Goal: Task Accomplishment & Management: Manage account settings

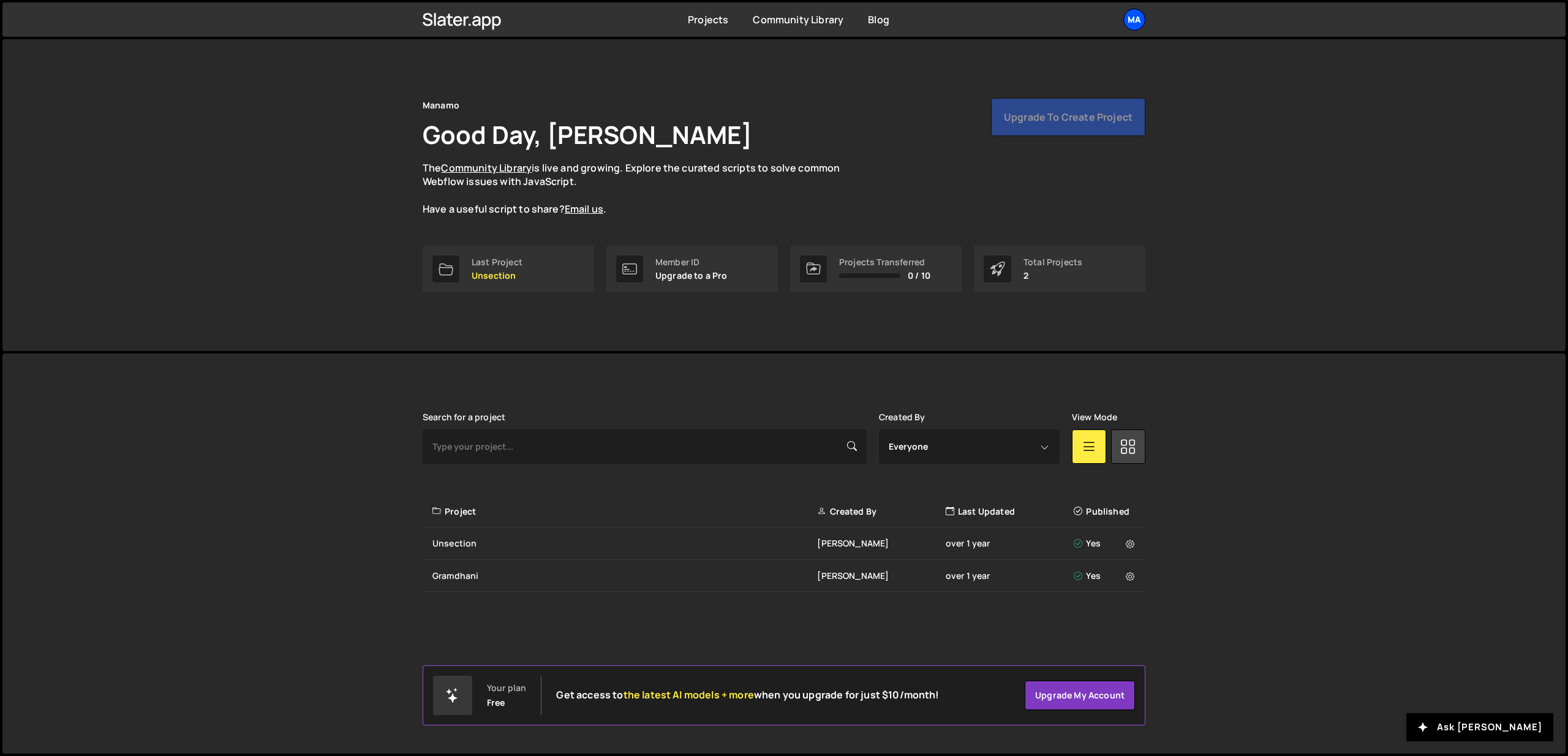
click at [1138, 22] on div "Ma" at bounding box center [1134, 19] width 22 height 22
click at [1041, 138] on button "Logout" at bounding box center [1069, 136] width 152 height 22
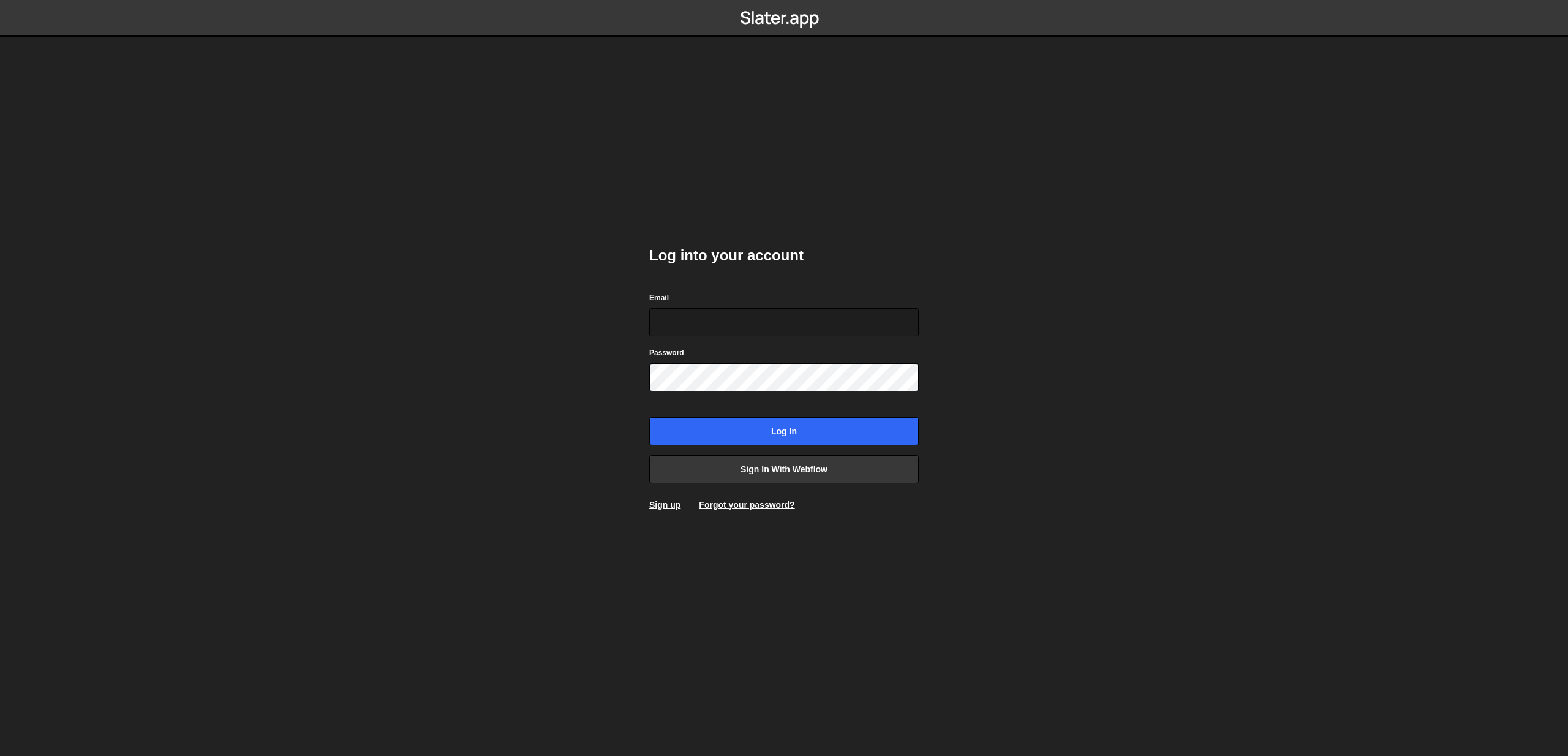
type input "higitaadi@gmail.com"
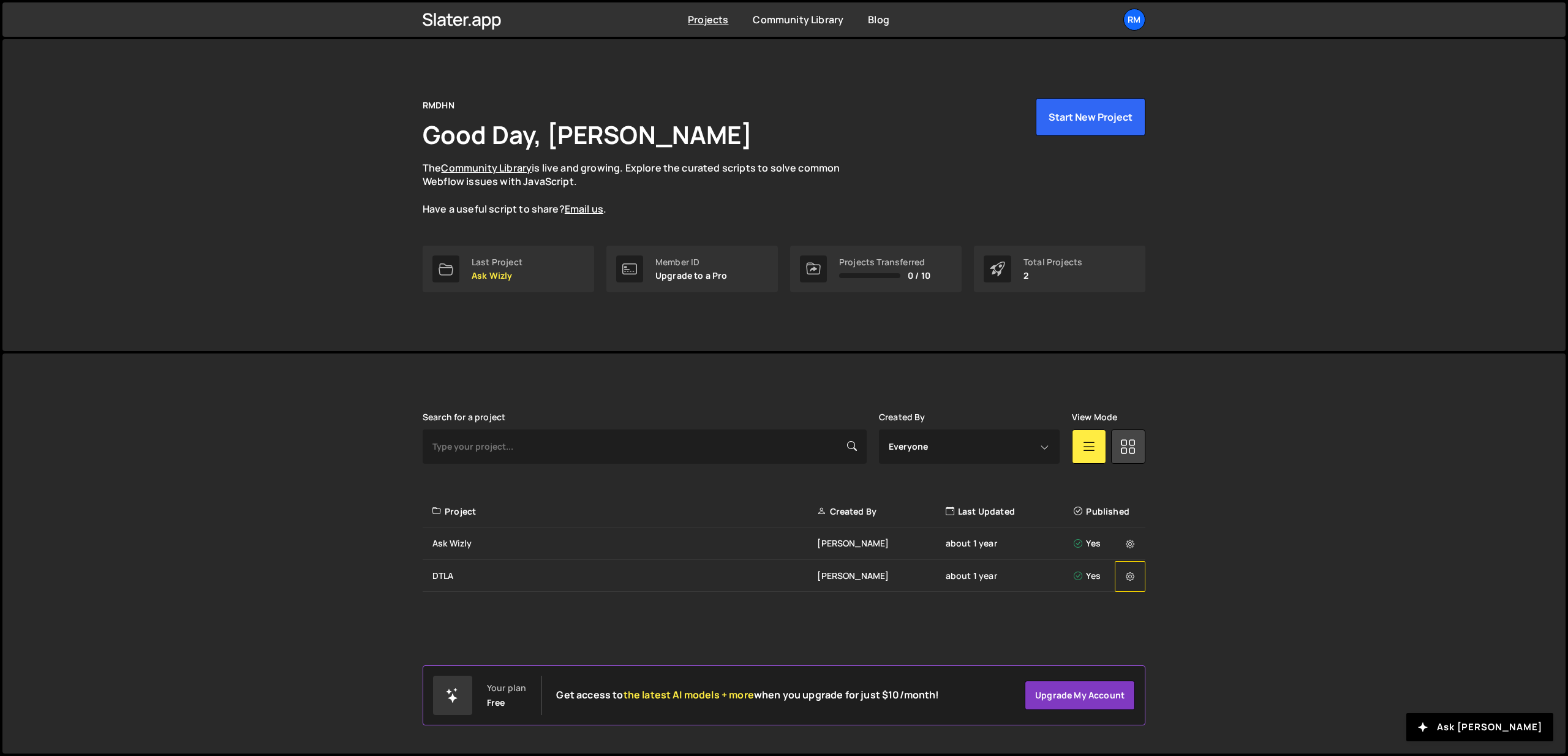
click at [1128, 577] on icon at bounding box center [1130, 576] width 9 height 13
click at [1155, 661] on link "Delete Project" at bounding box center [1188, 661] width 146 height 20
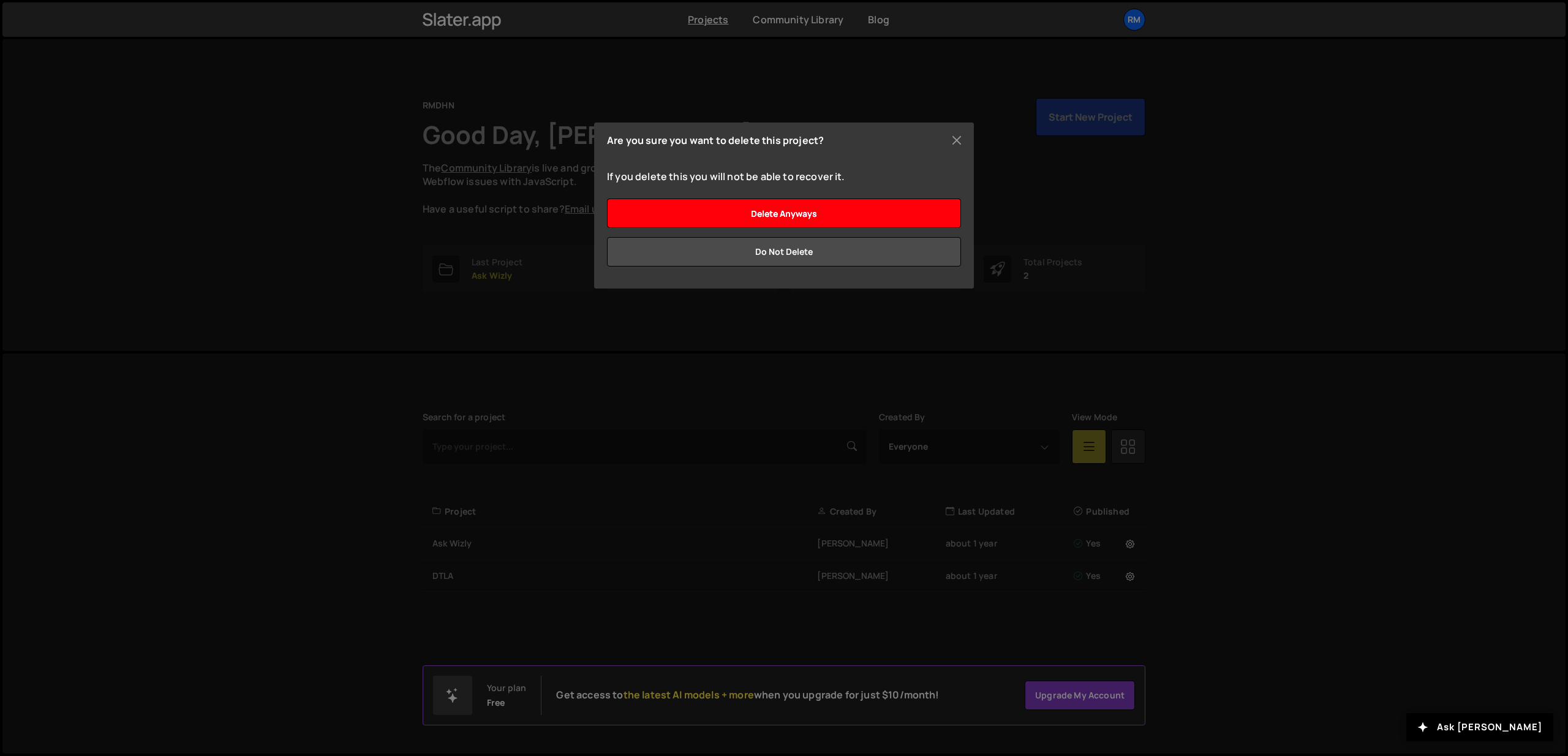
click at [881, 213] on input "Delete anyways" at bounding box center [784, 213] width 354 height 30
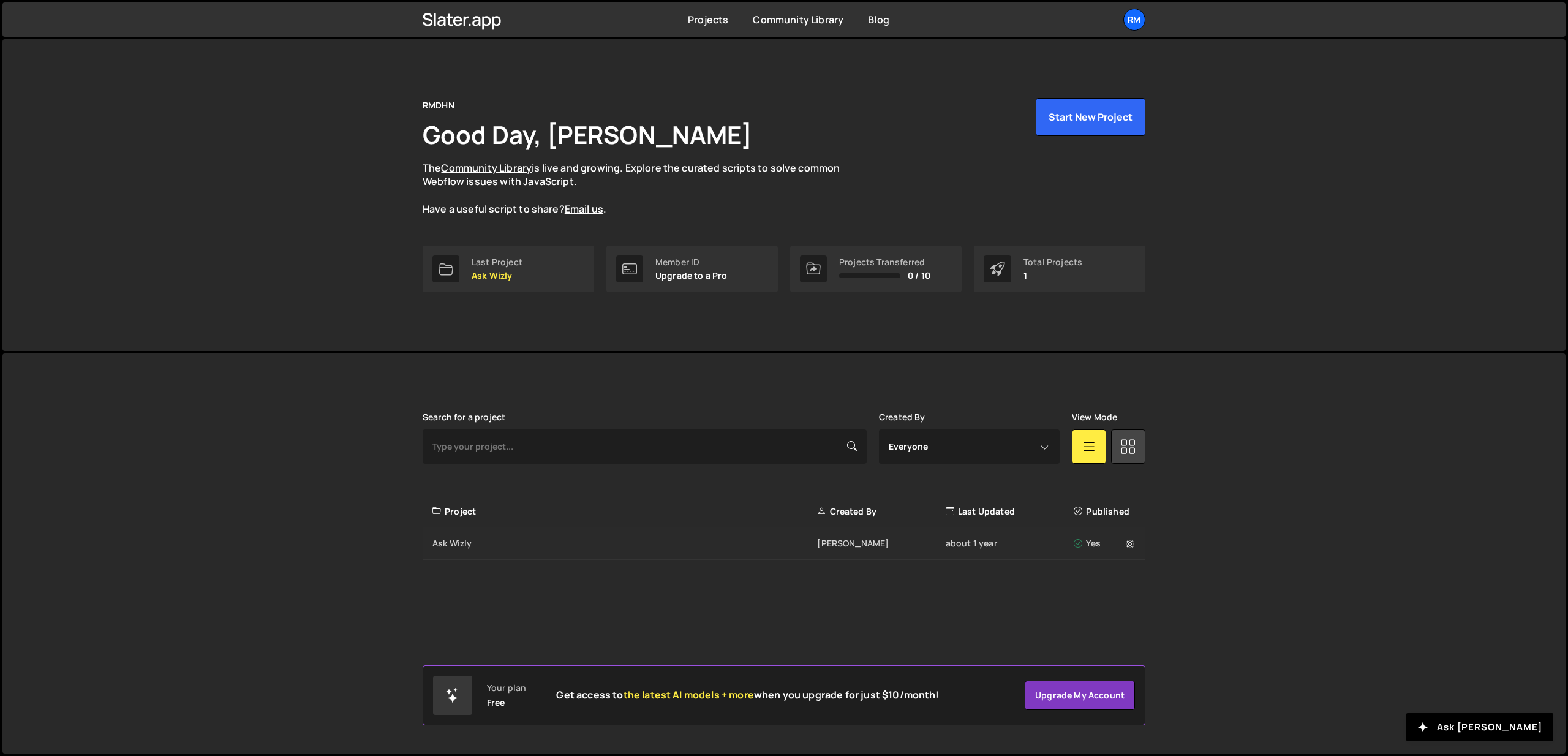
click at [450, 543] on div "Ask Wizly" at bounding box center [625, 543] width 385 height 13
click at [473, 545] on div "Ask Wizly" at bounding box center [625, 543] width 385 height 13
click at [473, 544] on div "Ask Wizly" at bounding box center [625, 543] width 385 height 13
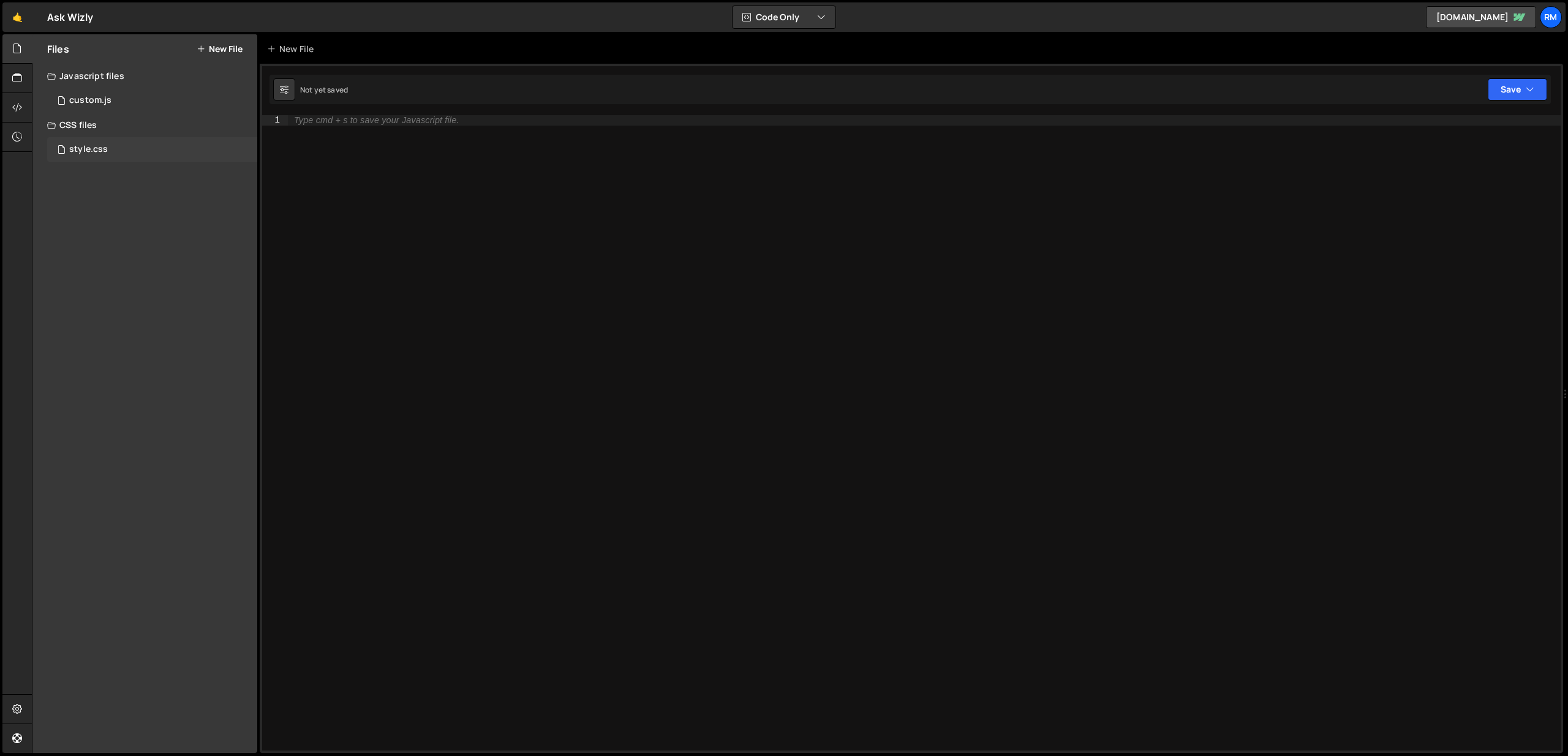
click at [96, 153] on div "style.css" at bounding box center [88, 149] width 39 height 11
click at [101, 103] on div "custom.js" at bounding box center [90, 100] width 42 height 11
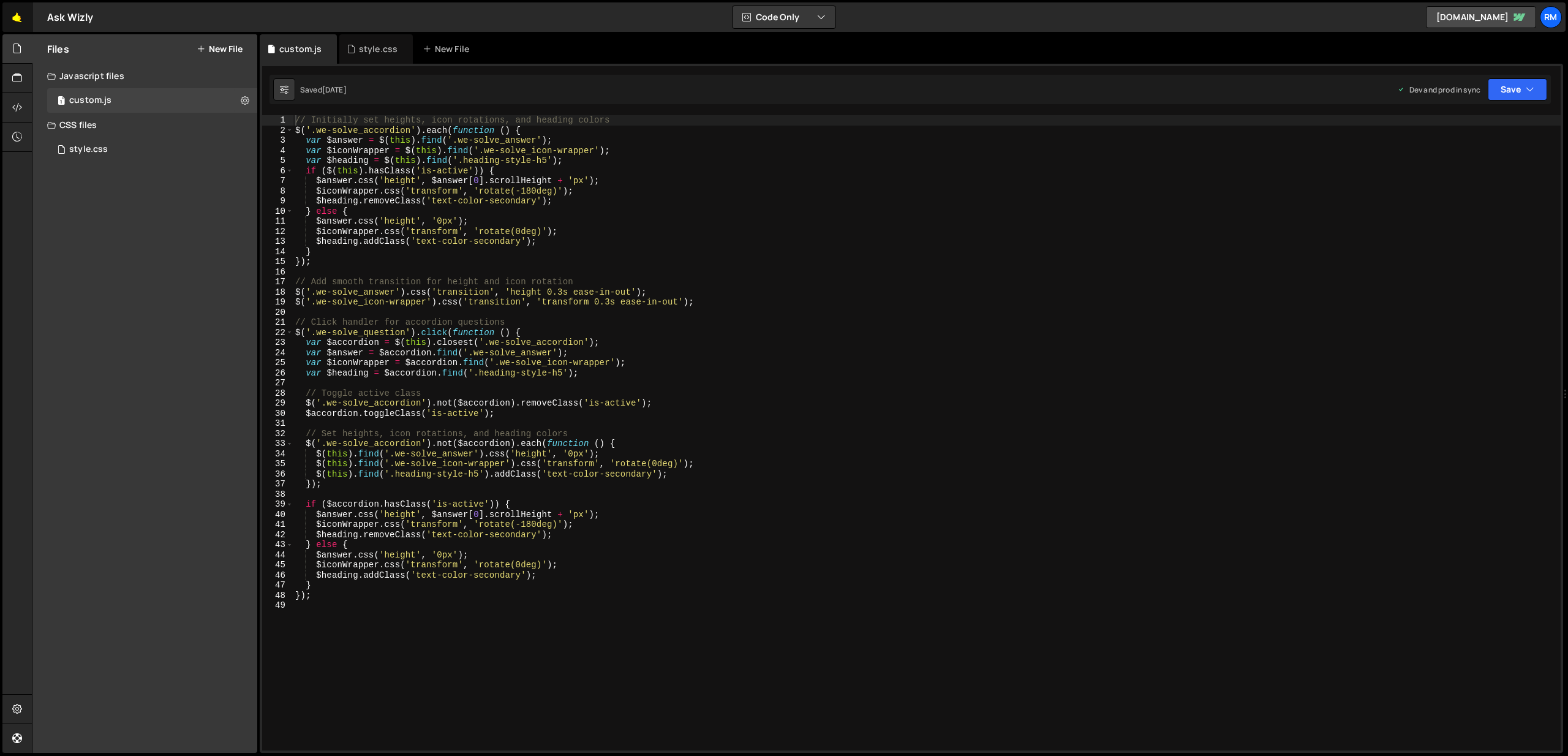
click at [23, 20] on link "🤙" at bounding box center [18, 17] width 30 height 30
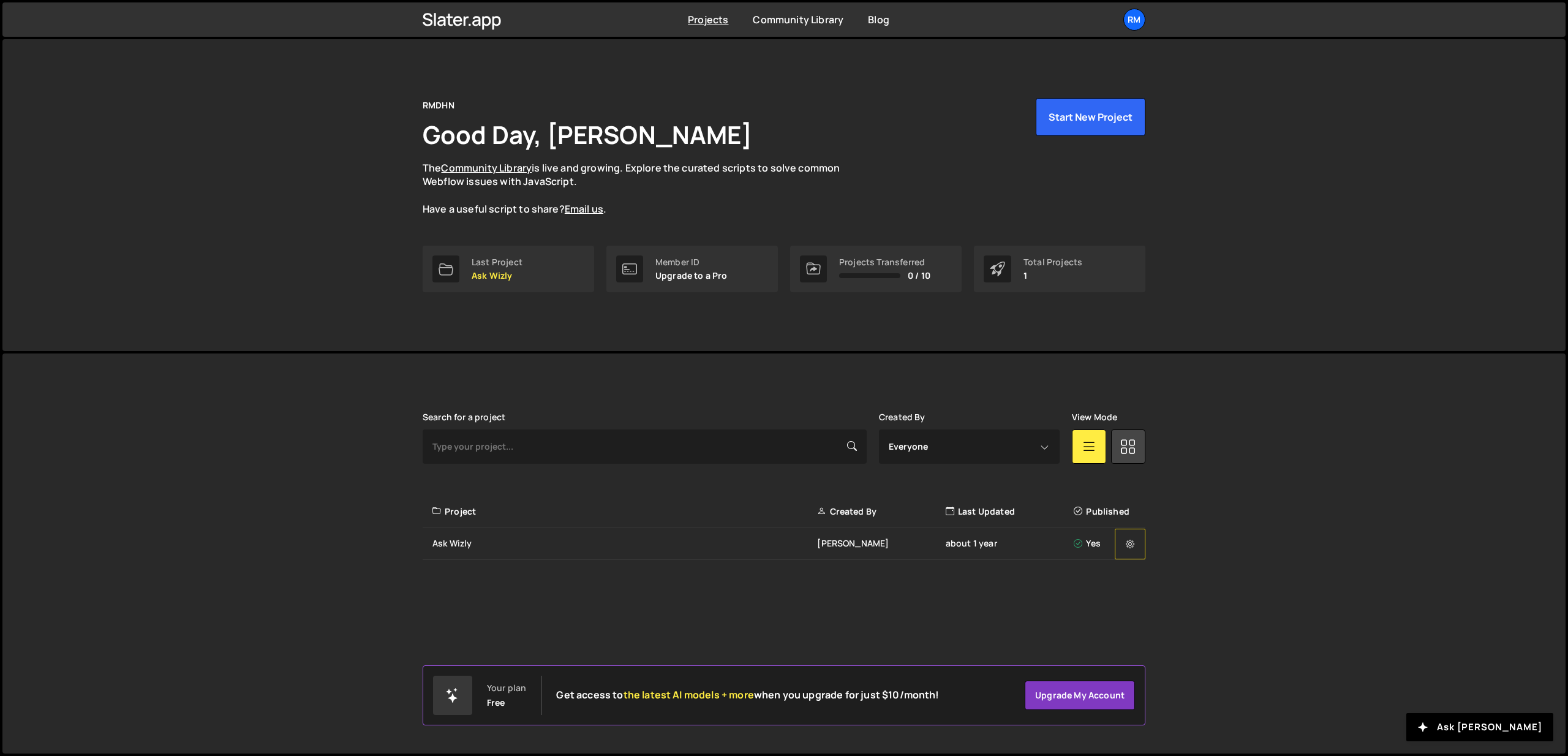
click at [1131, 545] on icon at bounding box center [1130, 544] width 9 height 13
click at [1149, 629] on link "Delete Project" at bounding box center [1188, 629] width 146 height 20
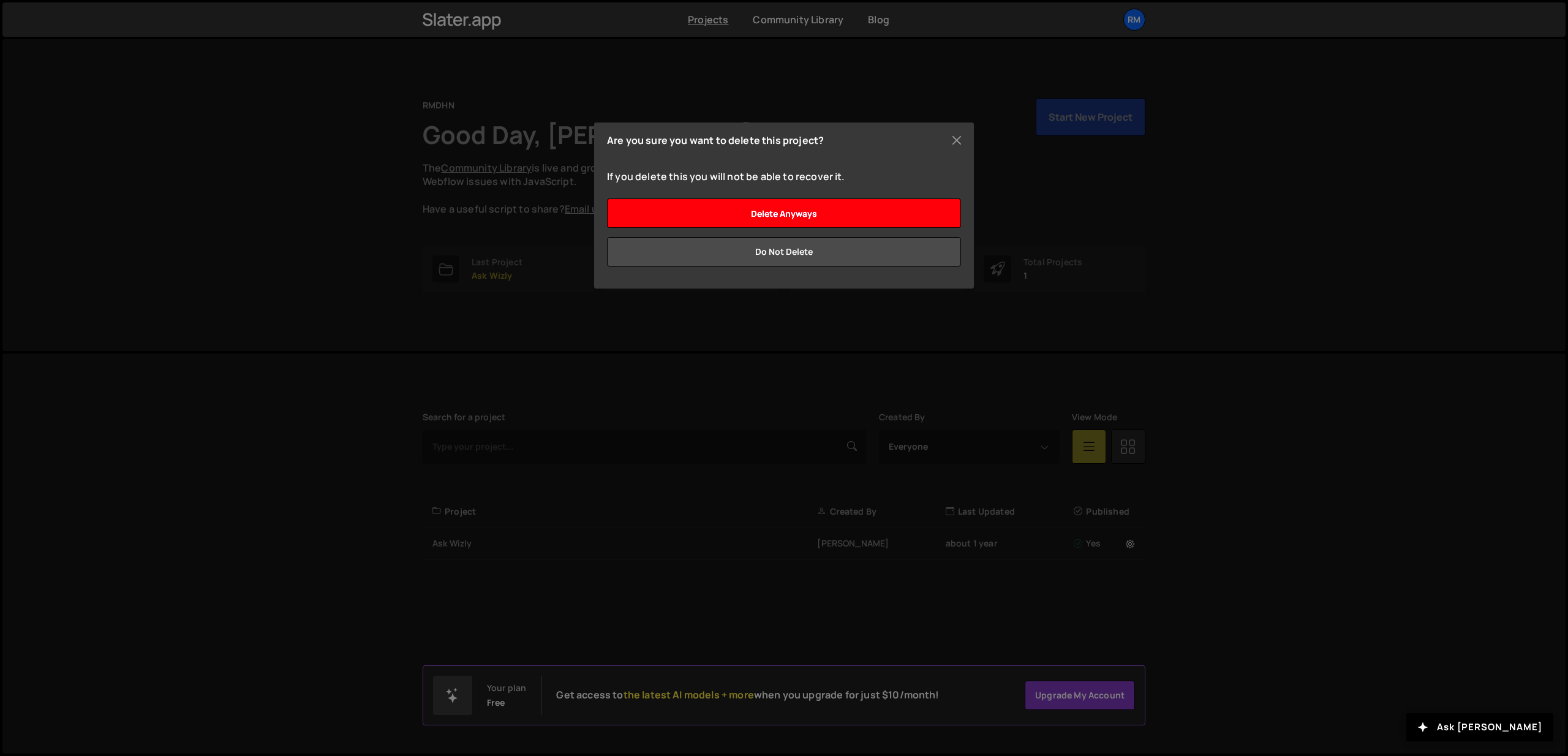
click at [794, 219] on input "Delete anyways" at bounding box center [784, 213] width 354 height 30
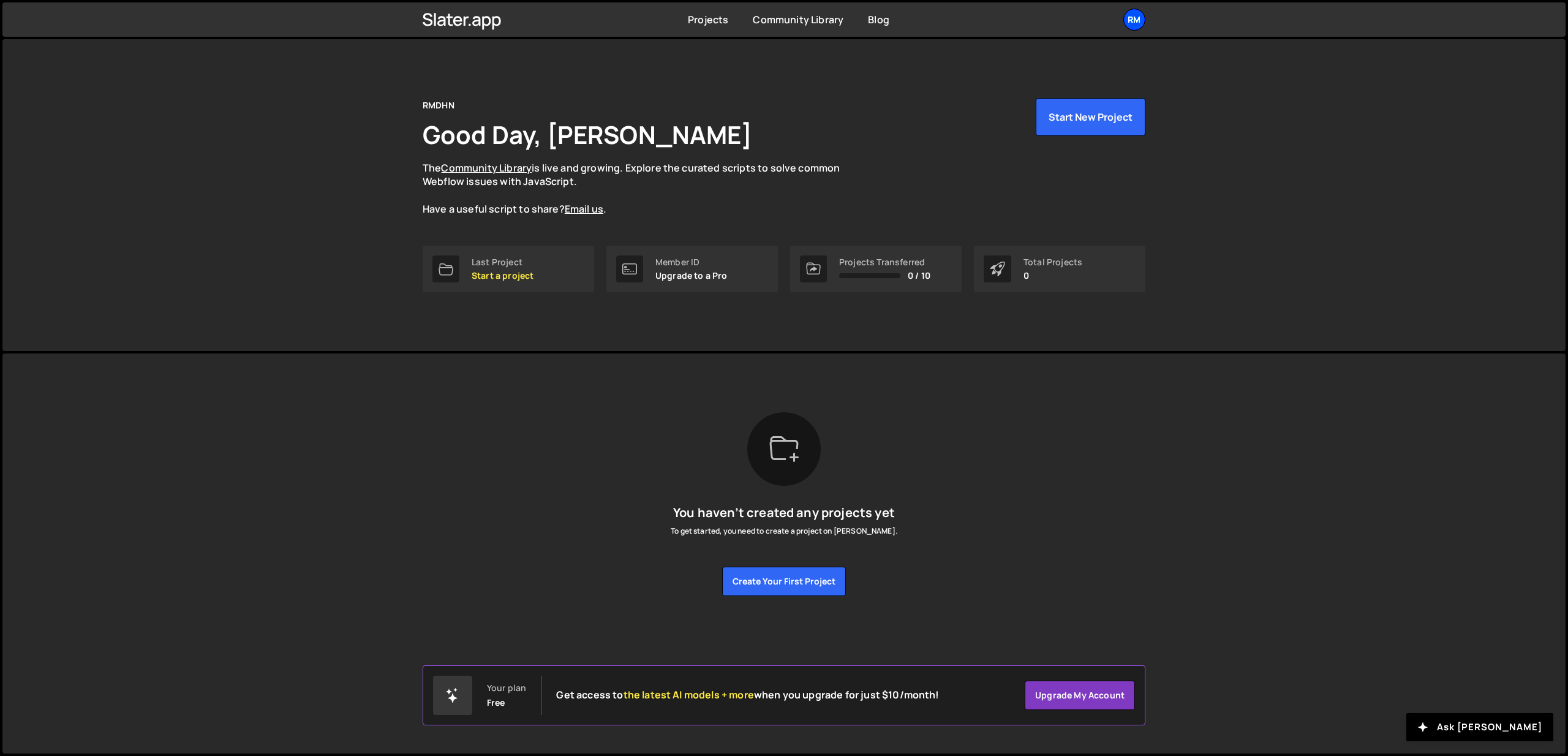
click at [1138, 22] on div "RM" at bounding box center [1134, 19] width 22 height 22
click at [1062, 88] on link "Account" at bounding box center [1069, 93] width 152 height 22
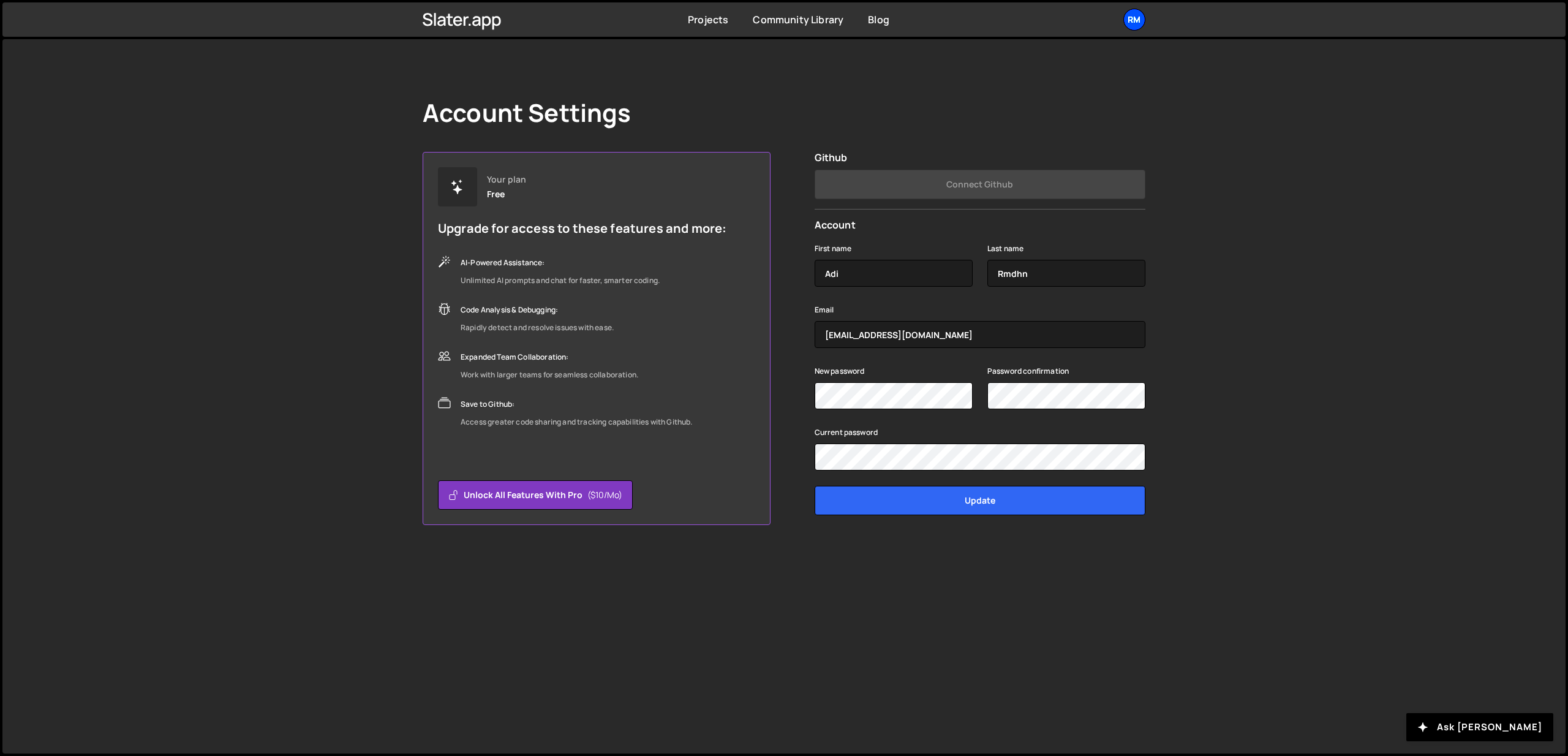
click at [1134, 25] on div "RM" at bounding box center [1134, 19] width 22 height 22
click at [1043, 135] on button "Logout" at bounding box center [1069, 136] width 152 height 22
